Goal: Task Accomplishment & Management: Manage account settings

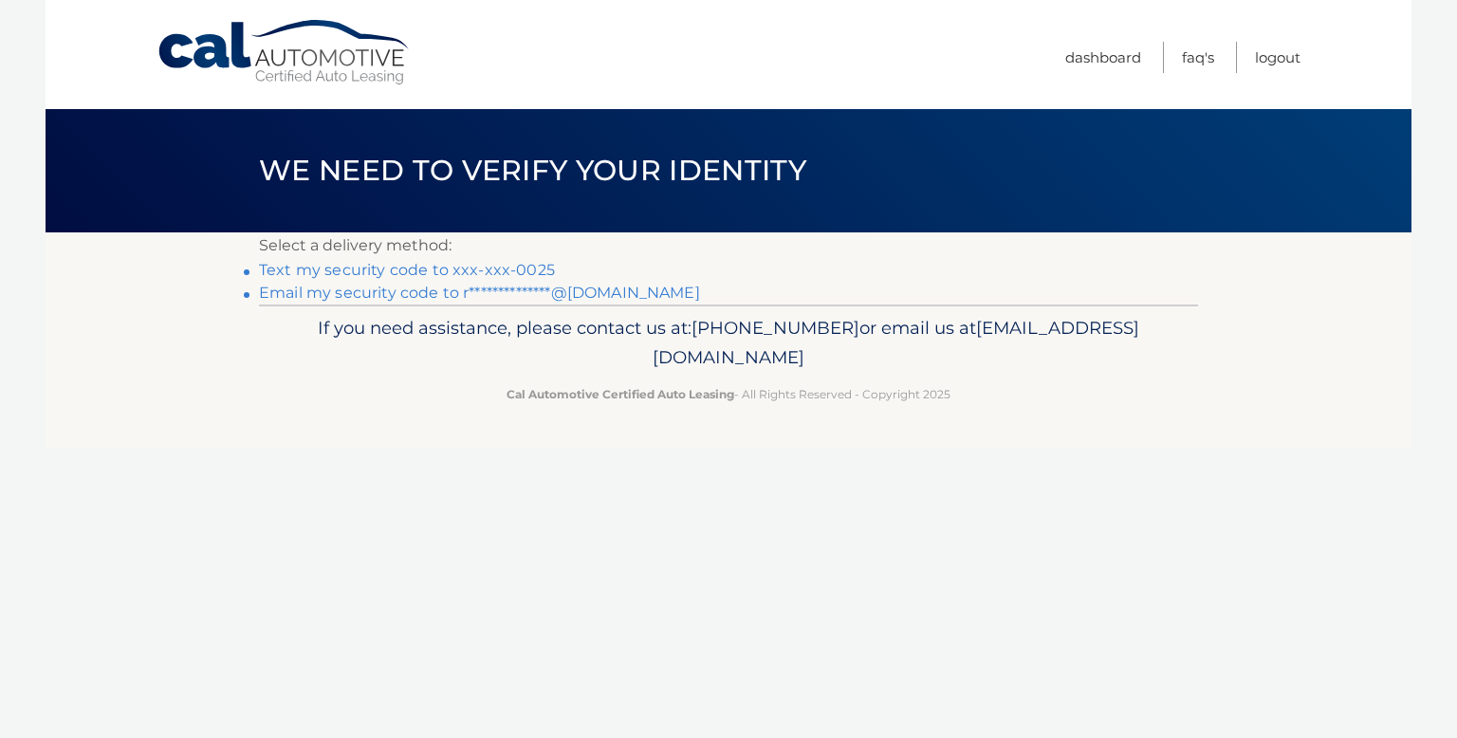
click at [376, 269] on link "Text my security code to xxx-xxx-0025" at bounding box center [407, 270] width 296 height 18
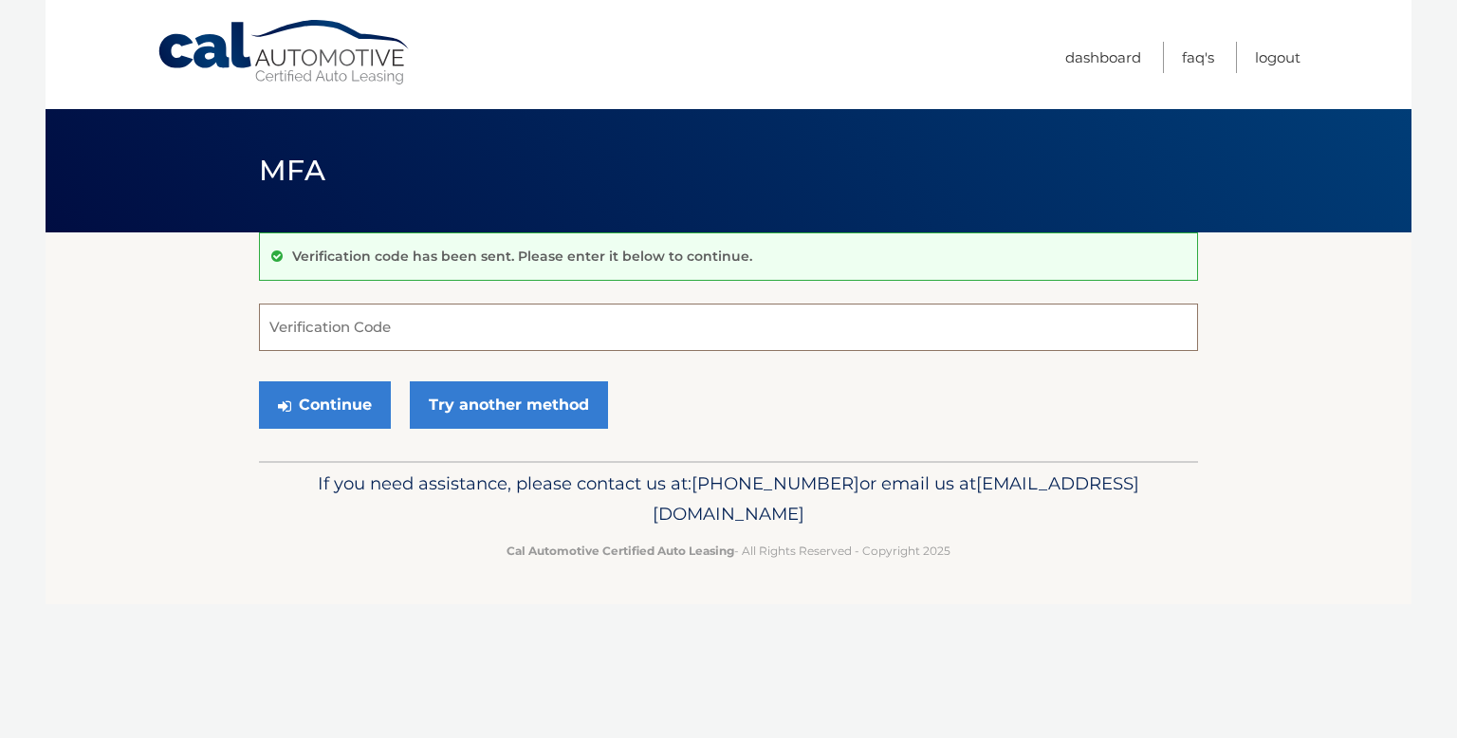
click at [280, 321] on input "Verification Code" at bounding box center [728, 326] width 939 height 47
type input "824869"
click at [329, 404] on button "Continue" at bounding box center [325, 404] width 132 height 47
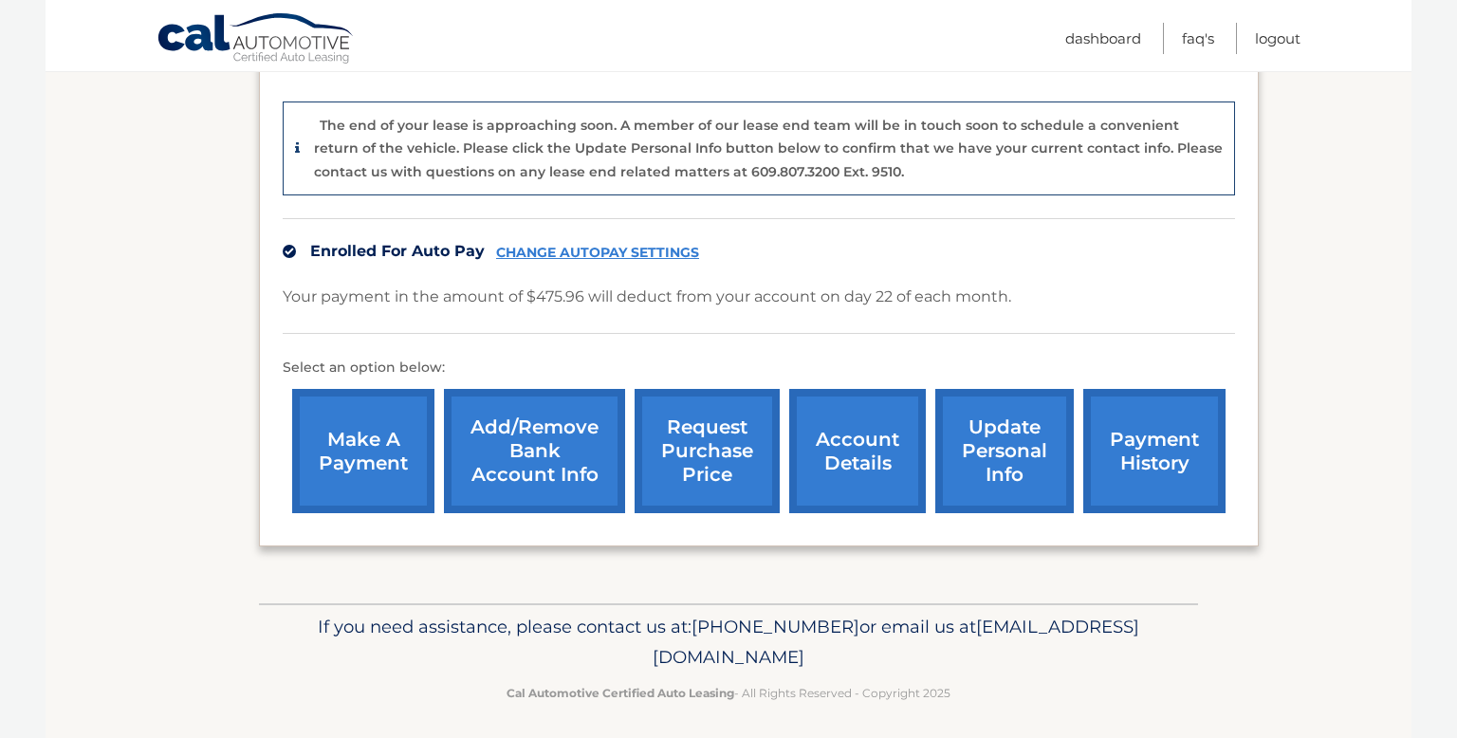
scroll to position [453, 0]
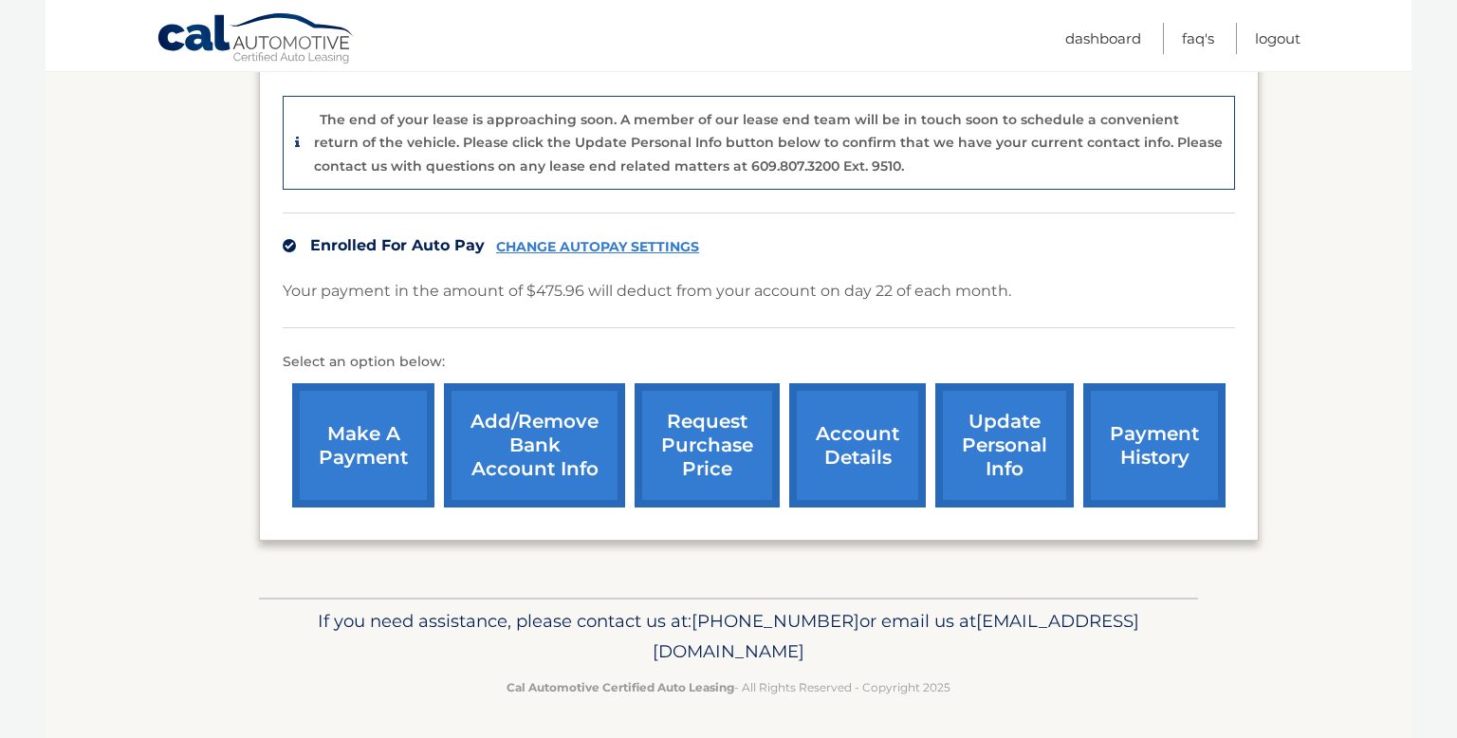
click at [839, 428] on link "account details" at bounding box center [857, 445] width 137 height 124
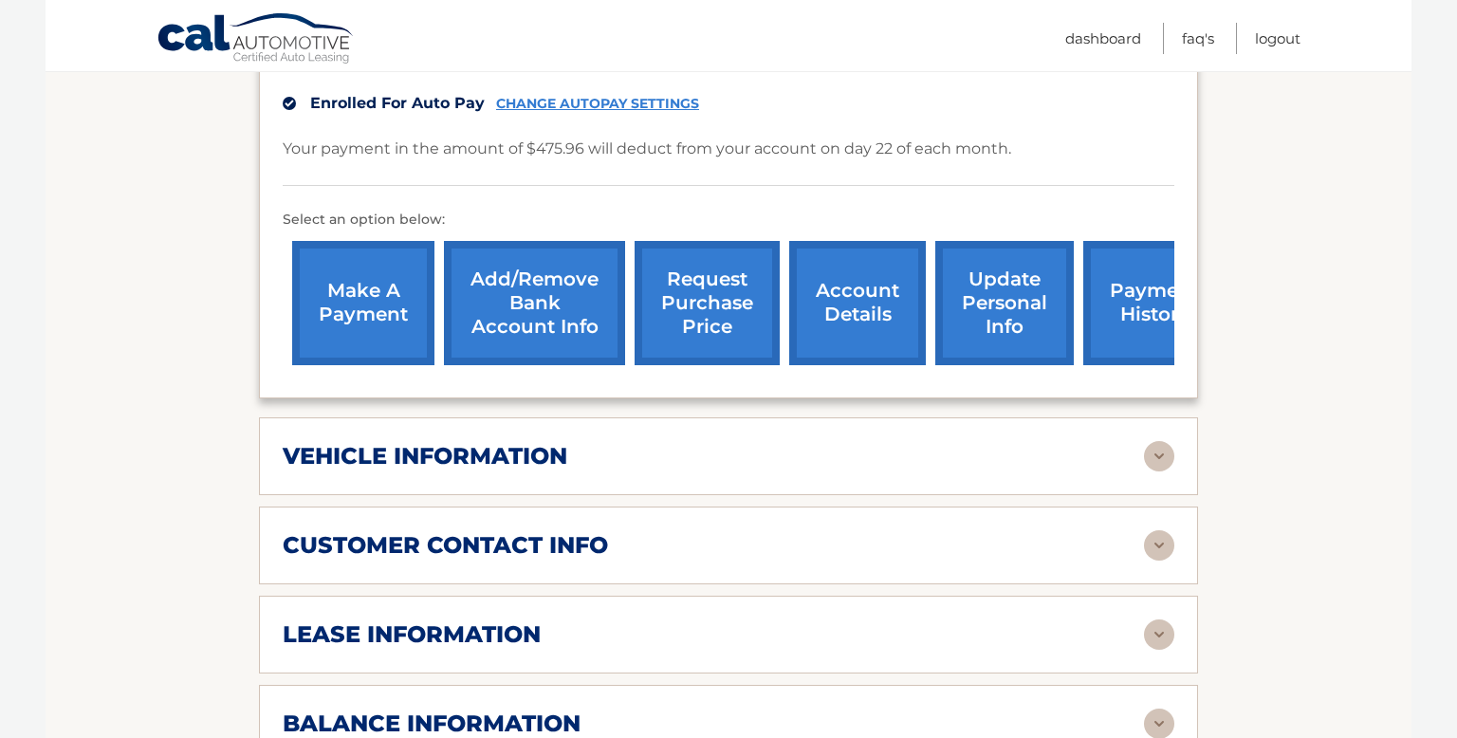
scroll to position [580, 0]
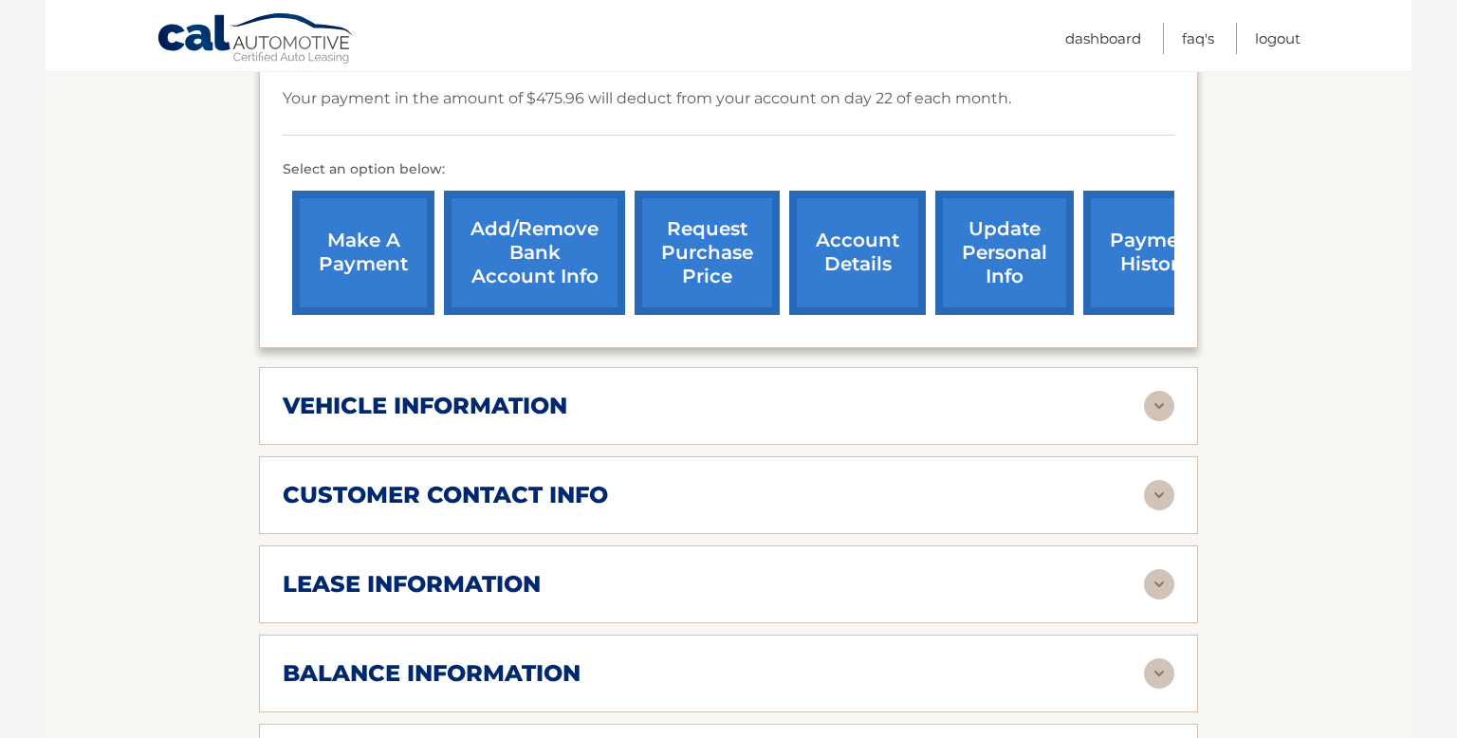
click at [1163, 391] on img at bounding box center [1159, 406] width 30 height 30
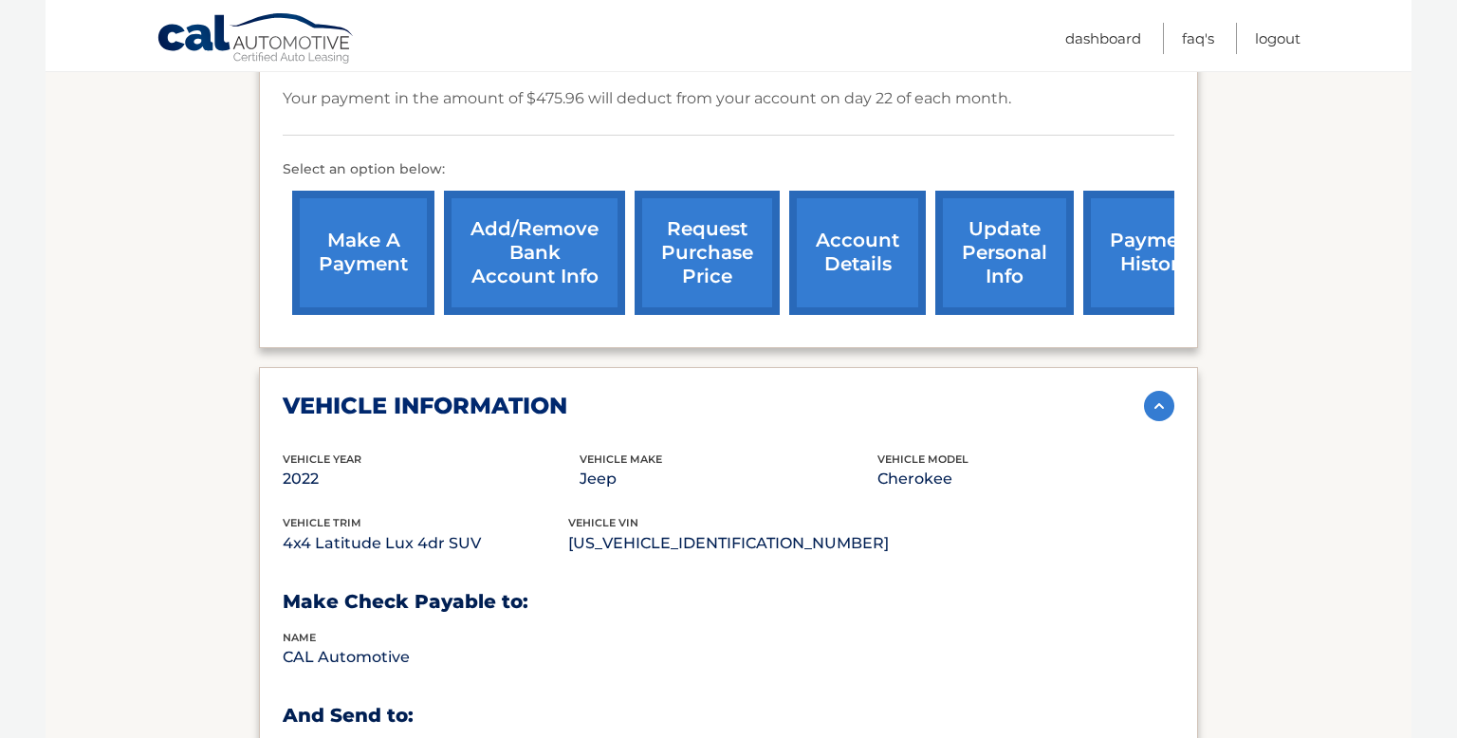
click at [1162, 391] on img at bounding box center [1159, 406] width 30 height 30
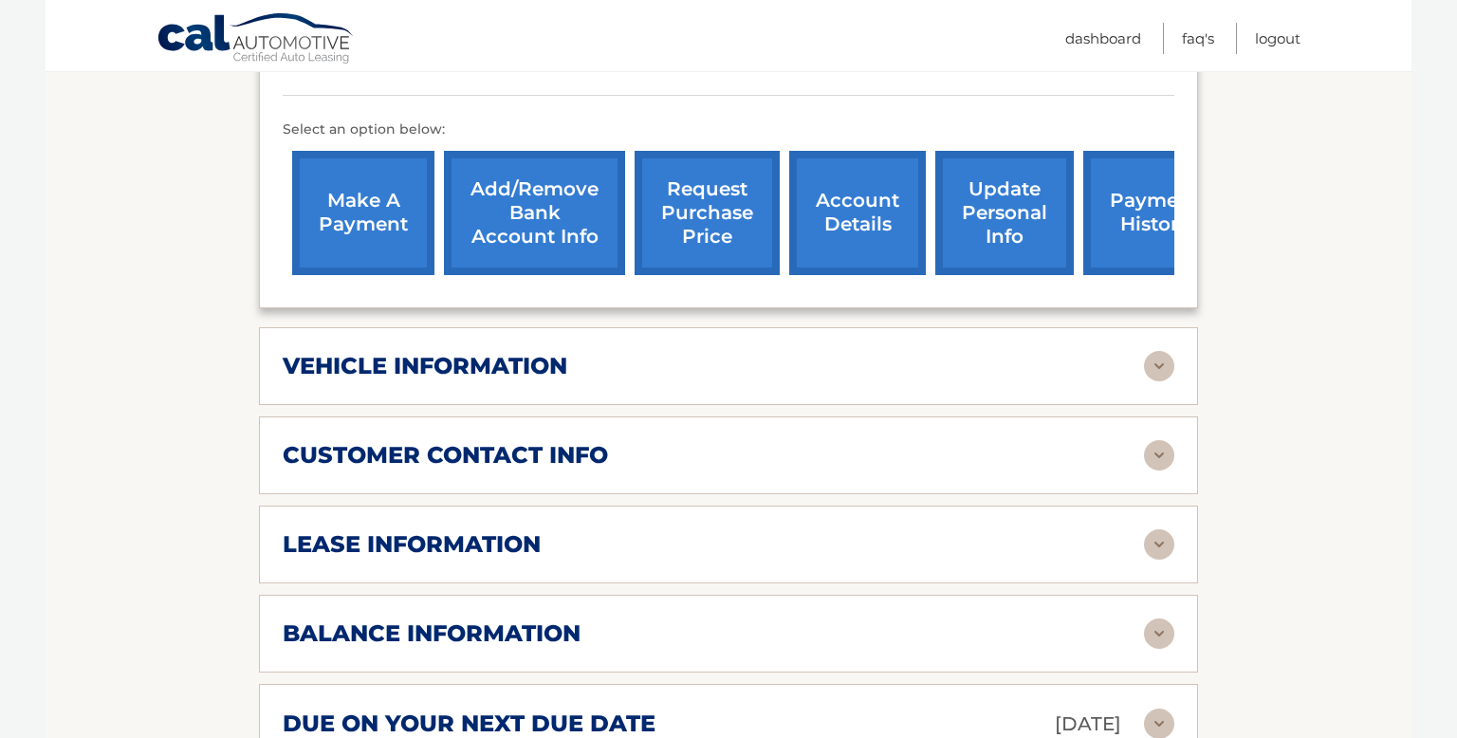
scroll to position [633, 0]
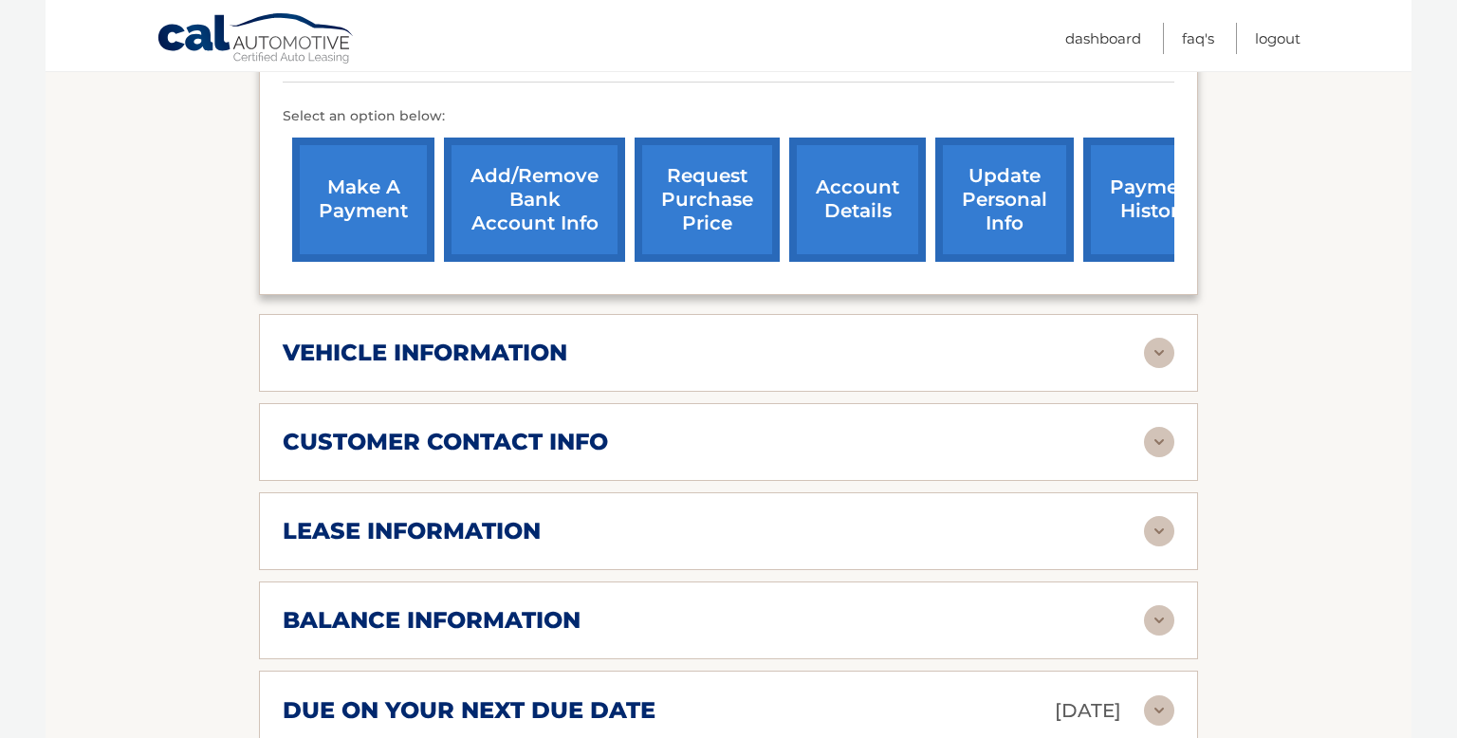
click at [1159, 605] on img at bounding box center [1159, 620] width 30 height 30
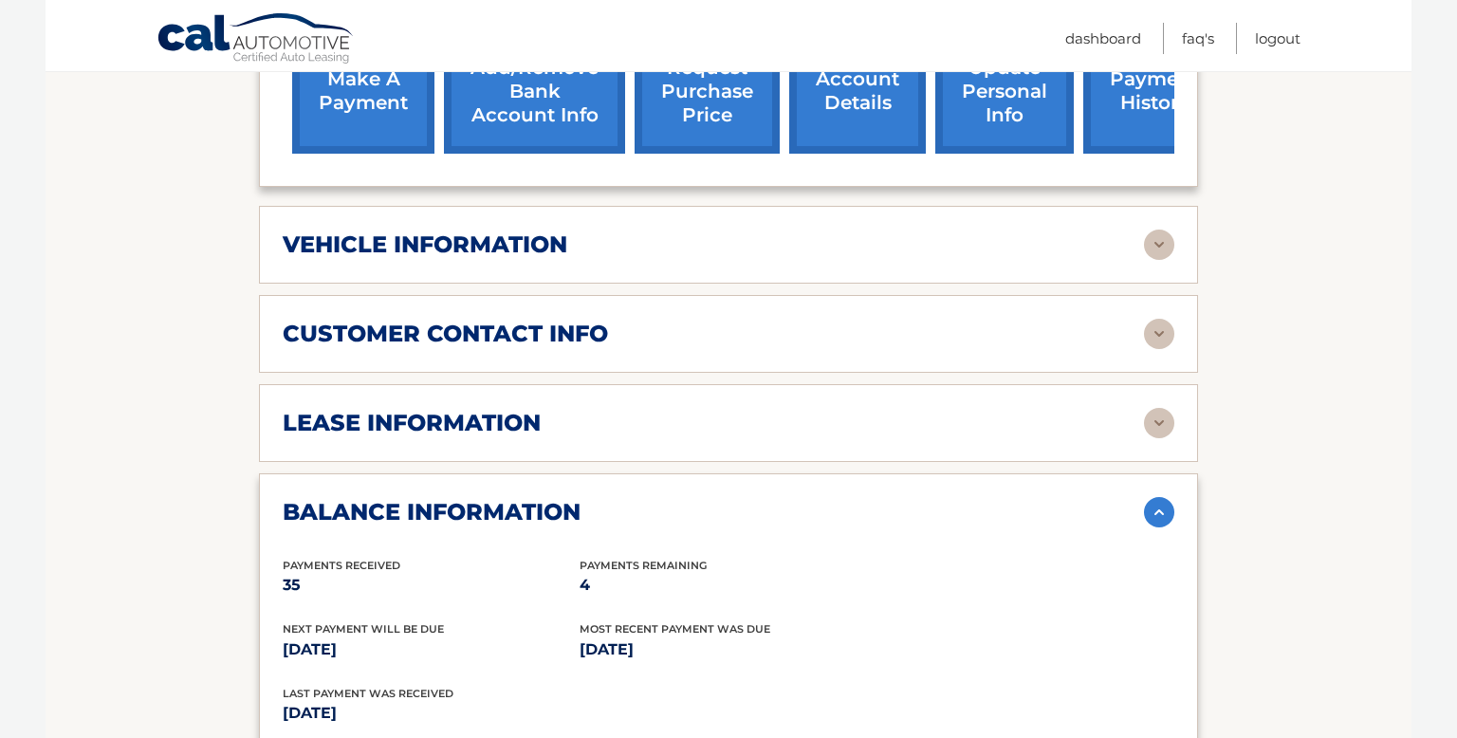
scroll to position [759, 0]
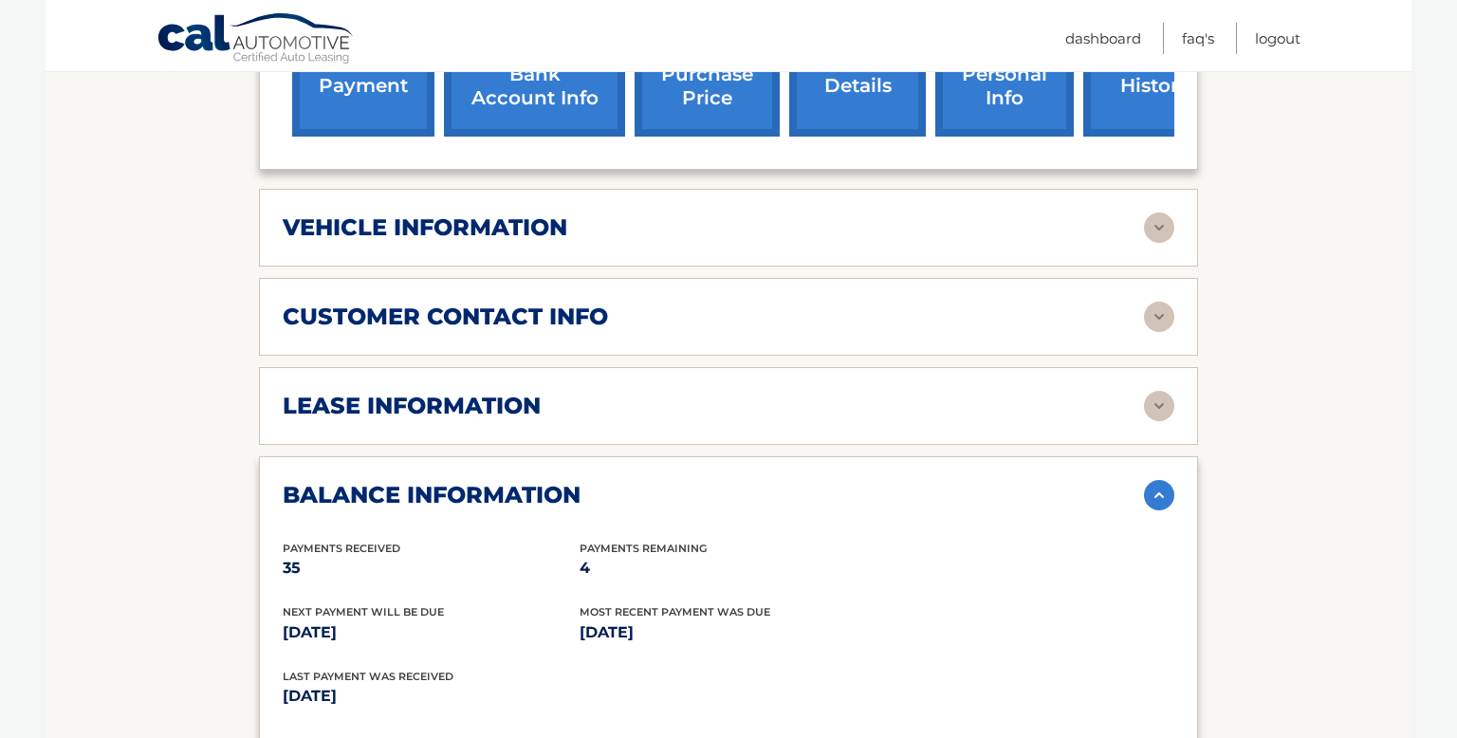
click at [1156, 480] on img at bounding box center [1159, 495] width 30 height 30
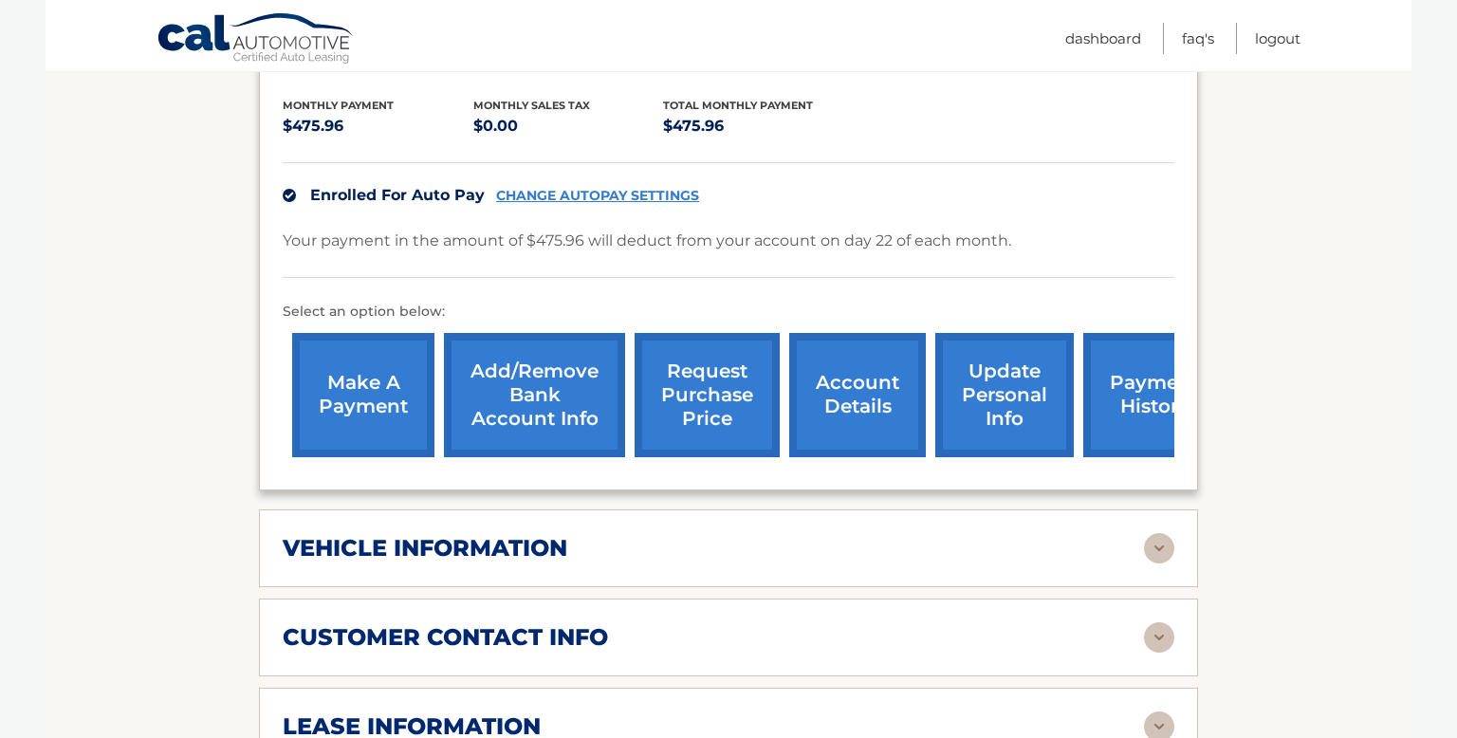
scroll to position [0, 0]
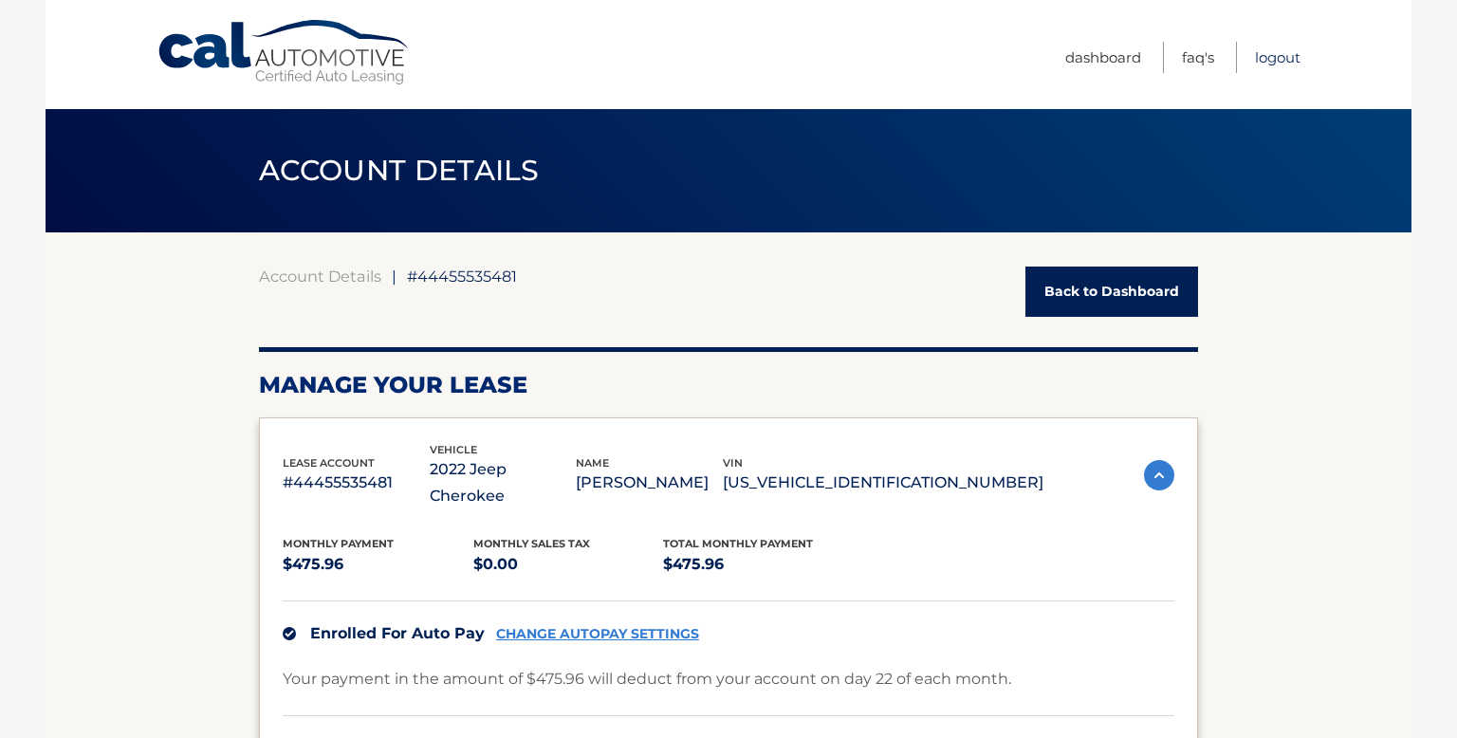
click at [1274, 61] on link "Logout" at bounding box center [1278, 57] width 46 height 31
